Goal: Task Accomplishment & Management: Use online tool/utility

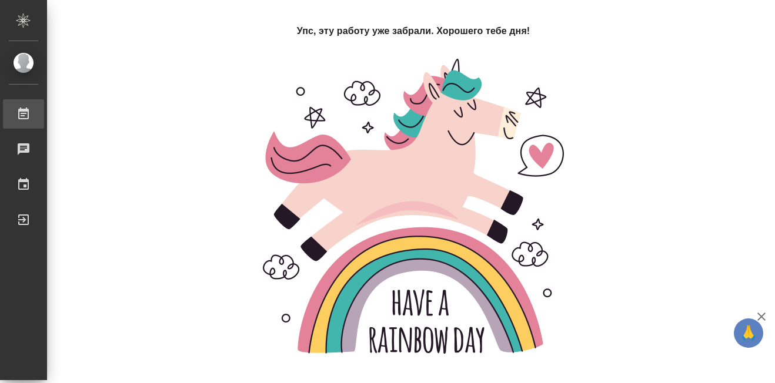
click at [24, 114] on div "Работы" at bounding box center [8, 114] width 29 height 18
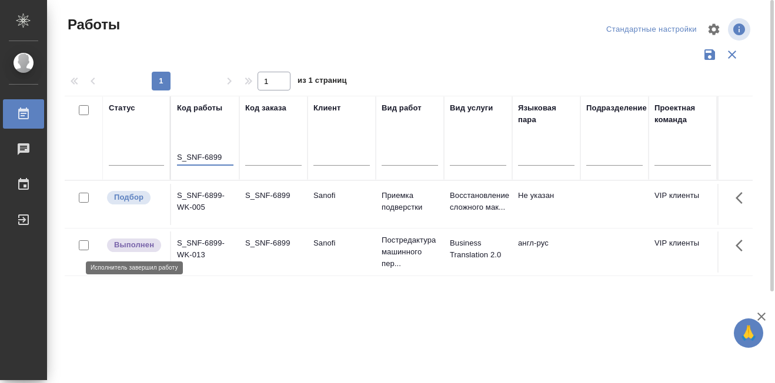
type input "S_SNF-6899"
click at [141, 246] on p "Выполнен" at bounding box center [134, 245] width 40 height 12
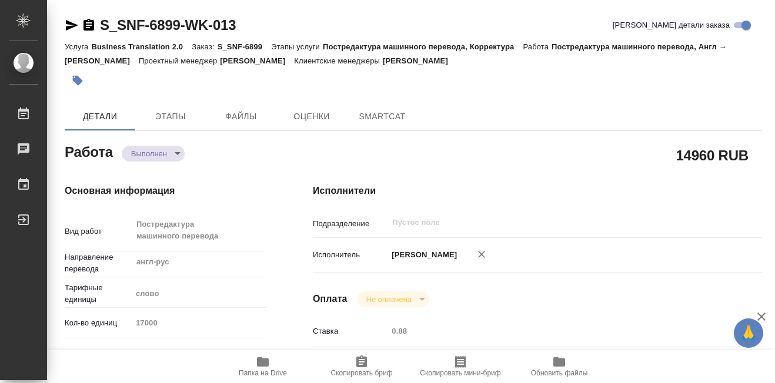
type textarea "x"
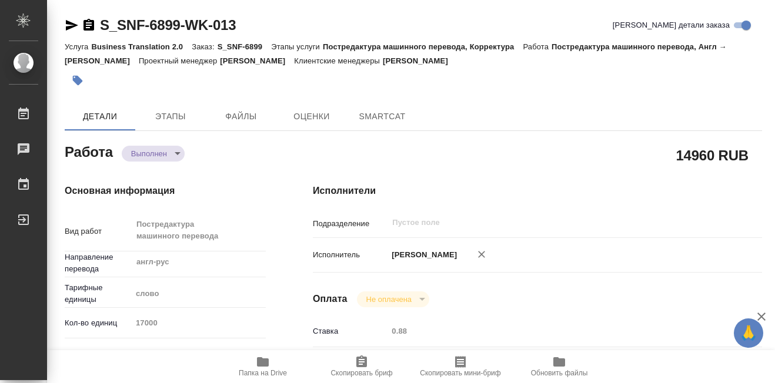
type textarea "x"
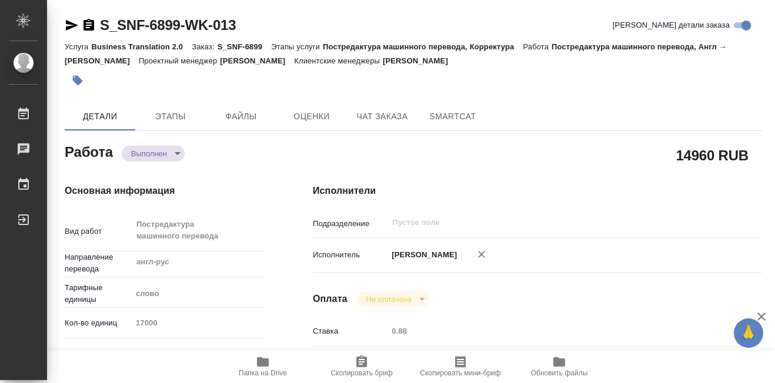
type textarea "x"
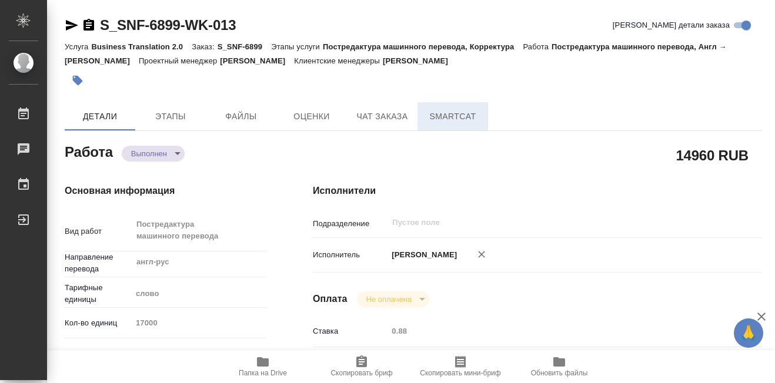
click at [465, 122] on span "SmartCat" at bounding box center [452, 116] width 56 height 15
type textarea "x"
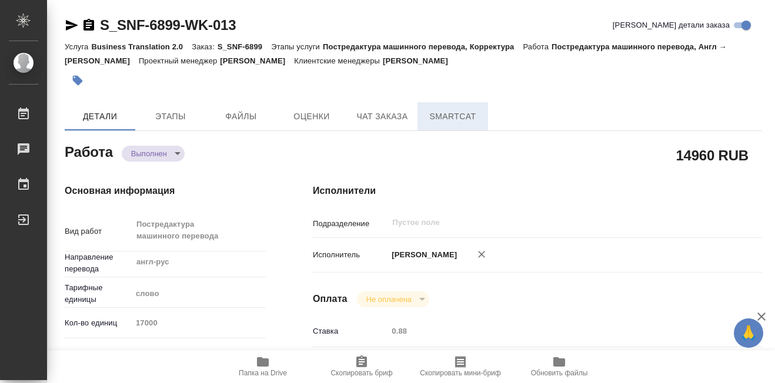
type textarea "x"
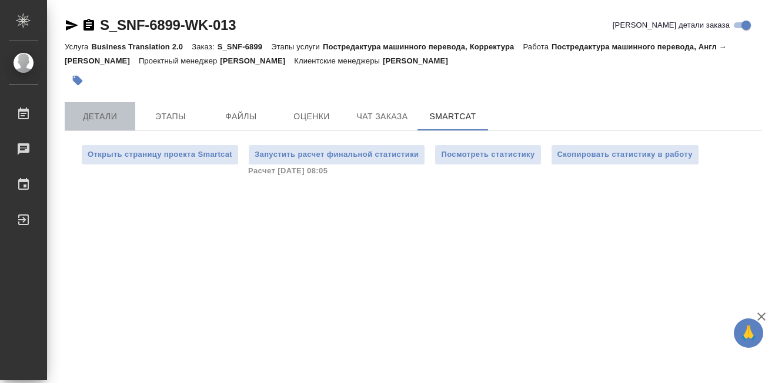
click at [109, 113] on span "Детали" at bounding box center [100, 116] width 56 height 15
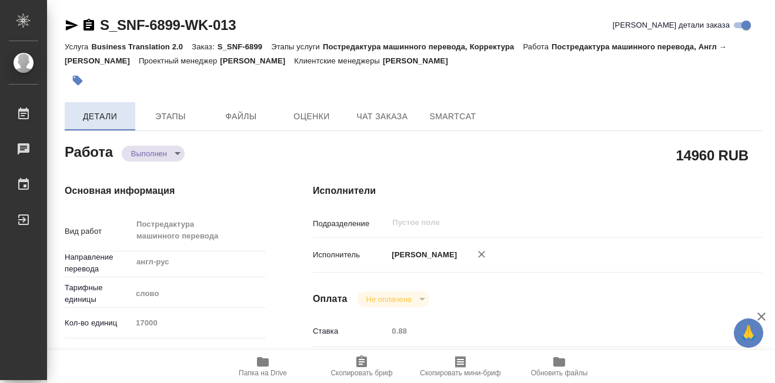
type textarea "x"
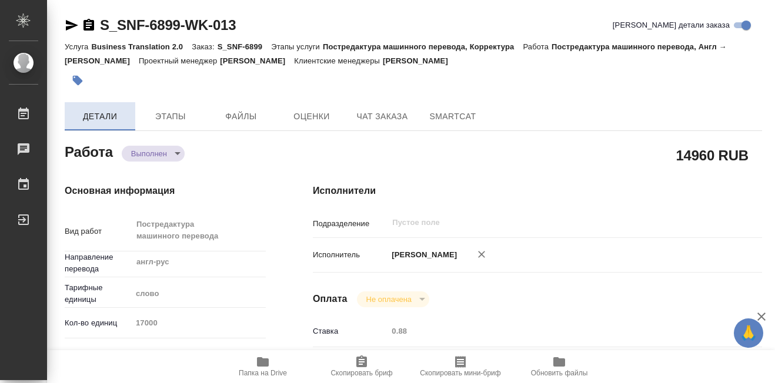
type textarea "x"
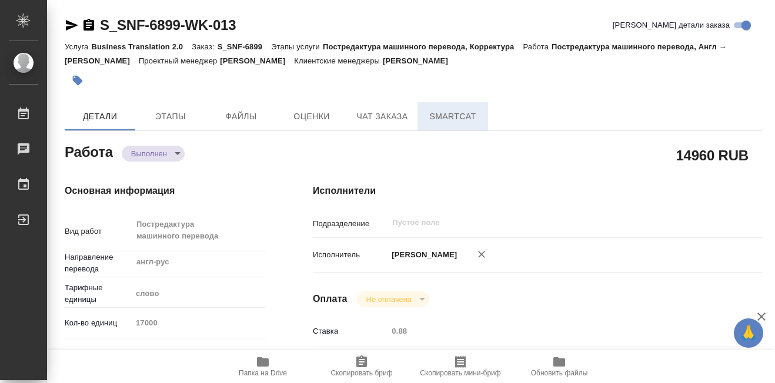
type textarea "x"
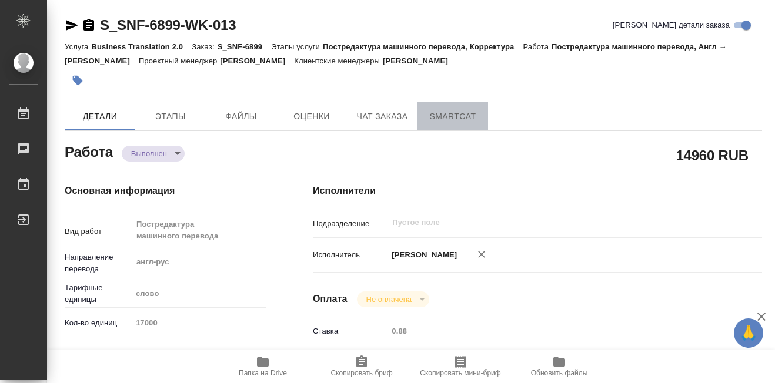
click at [458, 116] on span "SmartCat" at bounding box center [452, 116] width 56 height 15
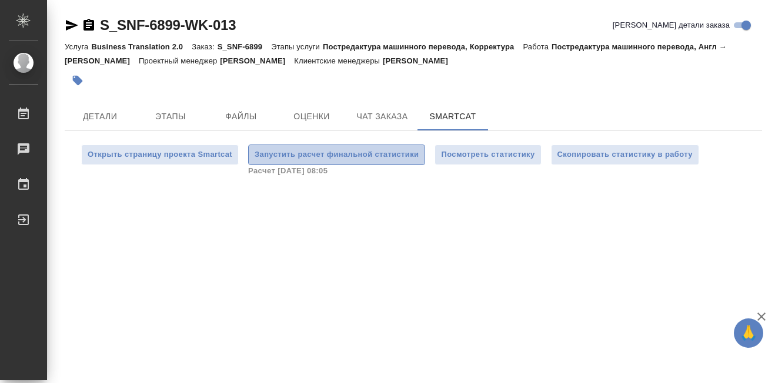
click at [368, 153] on span "Запустить расчет финальной статистики" at bounding box center [336, 155] width 164 height 14
